Goal: Task Accomplishment & Management: Use online tool/utility

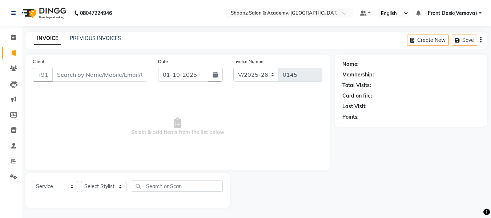
select select "8719"
select select "service"
click at [62, 74] on input "Client" at bounding box center [99, 74] width 95 height 14
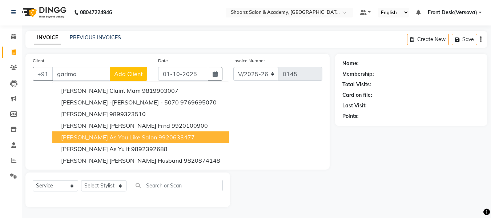
click at [82, 137] on span "[PERSON_NAME] As You Like Salon" at bounding box center [109, 136] width 96 height 7
type input "9920633477"
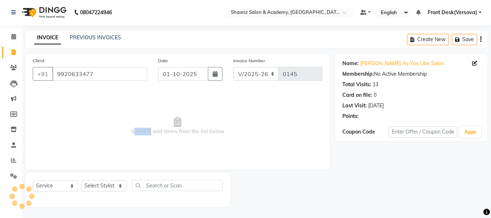
click at [82, 137] on span "Select & add items from the list below" at bounding box center [177, 125] width 289 height 73
click at [120, 184] on select "Select Stylist [PERSON_NAME] deepa [PERSON_NAME] Front Desk(Versova) [PERSON_NA…" at bounding box center [103, 185] width 45 height 11
select select "88484"
click at [81, 180] on select "Select Stylist [PERSON_NAME] deepa [PERSON_NAME] Front Desk(Versova) [PERSON_NA…" at bounding box center [103, 185] width 45 height 11
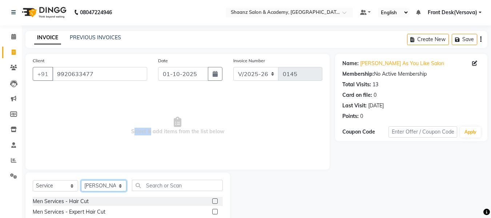
click at [120, 183] on select "Select Stylist [PERSON_NAME] deepa [PERSON_NAME] Front Desk(Versova) [PERSON_NA…" at bounding box center [103, 185] width 45 height 11
drag, startPoint x: 181, startPoint y: 159, endPoint x: 148, endPoint y: 182, distance: 40.5
click at [148, 182] on div "Client [PHONE_NUMBER] Date [DATE] Invoice Number V/2025 V/[PHONE_NUMBER] Select…" at bounding box center [177, 167] width 315 height 226
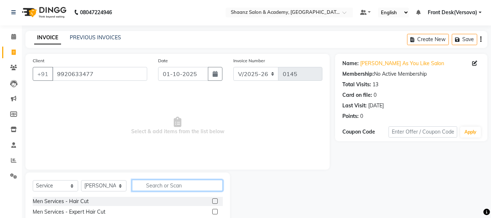
click at [148, 182] on input "text" at bounding box center [177, 184] width 91 height 11
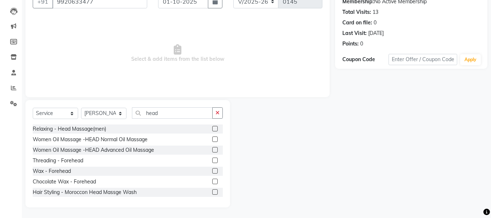
scroll to position [73, 0]
click at [159, 111] on input "head" at bounding box center [172, 112] width 81 height 11
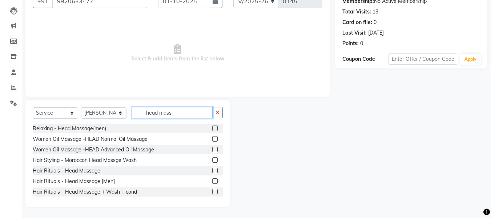
type input "head mass"
click at [212, 191] on label at bounding box center [214, 190] width 5 height 5
click at [212, 191] on input "checkbox" at bounding box center [214, 191] width 5 height 5
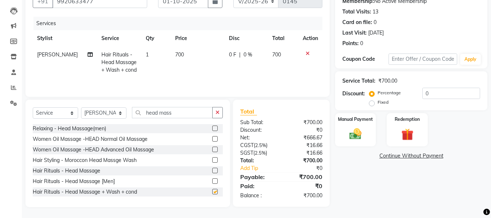
click at [212, 191] on label at bounding box center [214, 190] width 5 height 5
click at [212, 191] on input "checkbox" at bounding box center [214, 191] width 5 height 5
checkbox input "false"
click at [153, 111] on input "head mass" at bounding box center [172, 112] width 81 height 11
click at [120, 114] on select "Select Stylist [PERSON_NAME] deepa [PERSON_NAME] Front Desk(Versova) [PERSON_NA…" at bounding box center [103, 112] width 45 height 11
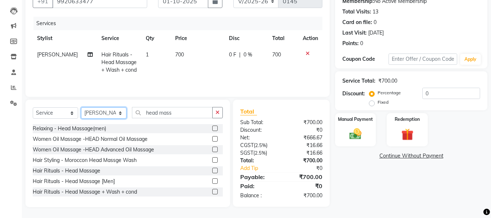
select select "88487"
click at [81, 107] on select "Select Stylist [PERSON_NAME] deepa [PERSON_NAME] Front Desk(Versova) [PERSON_NA…" at bounding box center [103, 112] width 45 height 11
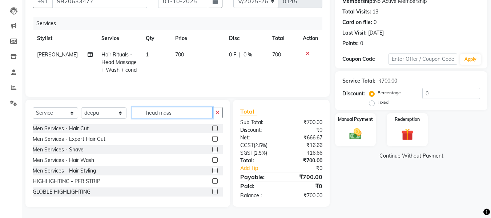
click at [177, 113] on input "head mass" at bounding box center [172, 112] width 81 height 11
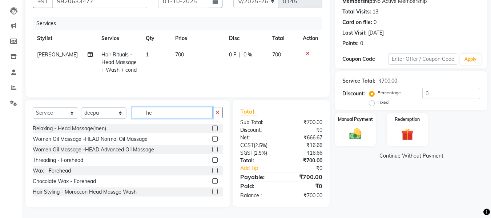
type input "h"
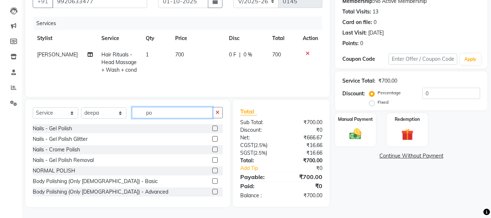
type input "p"
type input "nail pol"
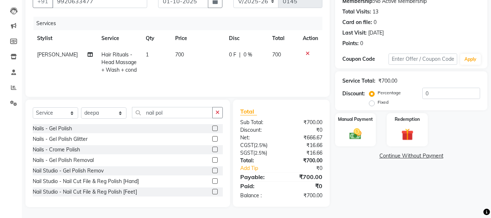
click at [212, 180] on label at bounding box center [214, 180] width 5 height 5
click at [212, 180] on input "checkbox" at bounding box center [214, 181] width 5 height 5
checkbox input "true"
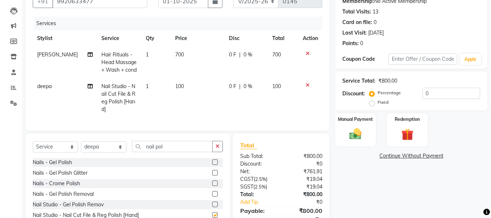
click at [212, 175] on label at bounding box center [214, 172] width 5 height 5
click at [212, 175] on input "checkbox" at bounding box center [214, 172] width 5 height 5
checkbox input "true"
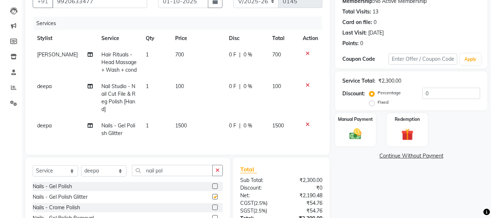
checkbox input "false"
click at [308, 125] on icon at bounding box center [307, 124] width 4 height 5
